Goal: Information Seeking & Learning: Learn about a topic

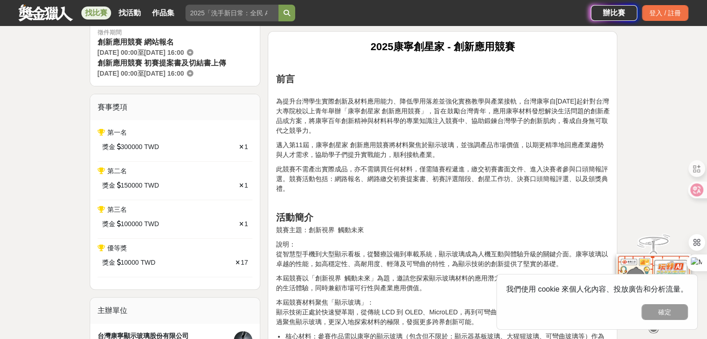
scroll to position [604, 0]
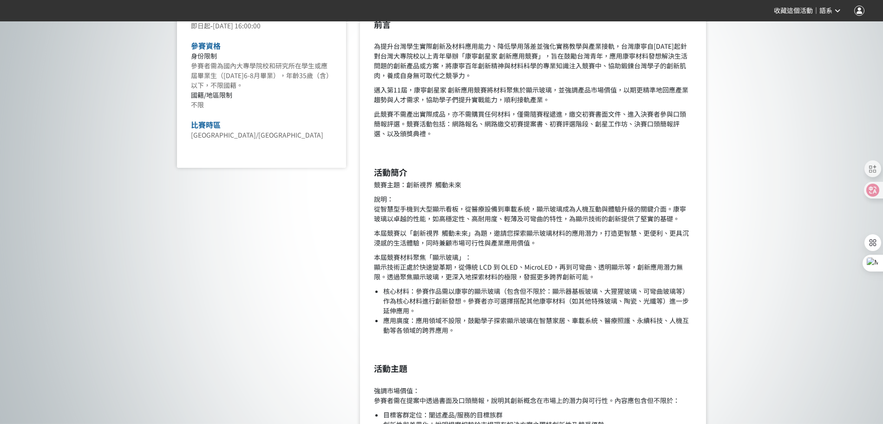
scroll to position [372, 0]
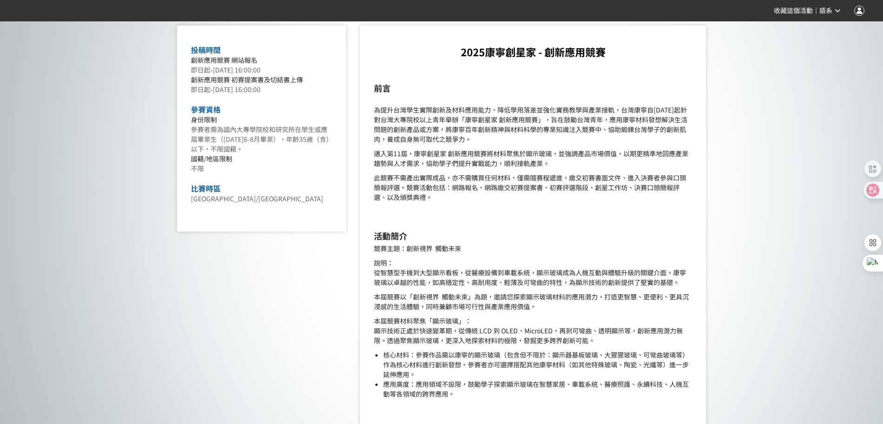
click at [524, 139] on p "為提升台灣學生實際創新及材料應用能力、降低學用落差並強化實務教學與產業接軌，台灣康寧自[DATE]起針對台灣大專院校以上青年舉辦「康寧創星家 創新應用競賽」，…" at bounding box center [533, 119] width 318 height 49
